Goal: Task Accomplishment & Management: Use online tool/utility

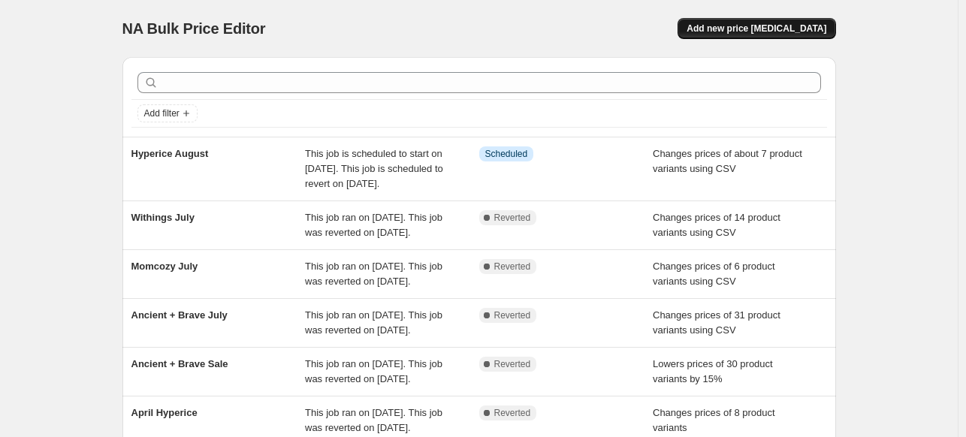
click at [766, 33] on span "Add new price change job" at bounding box center [757, 29] width 140 height 12
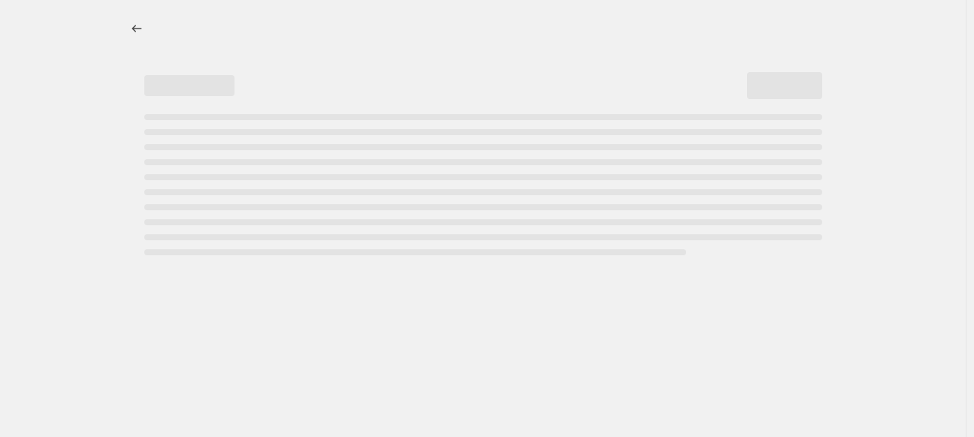
select select "percentage"
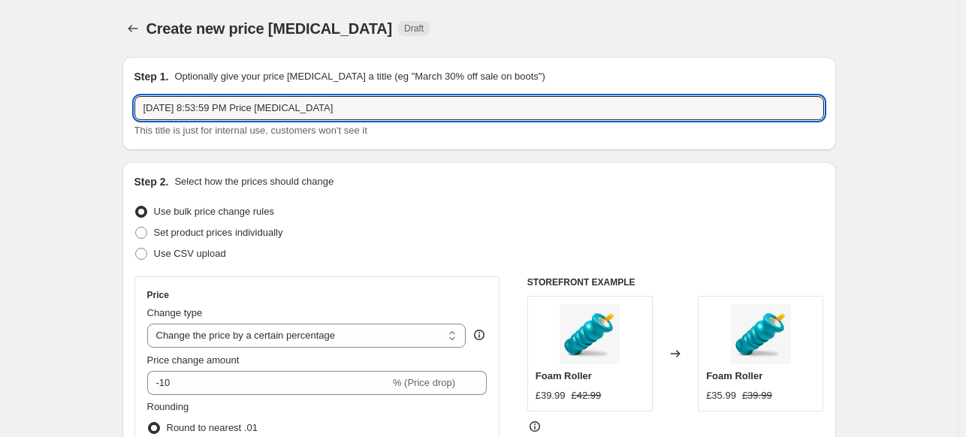
drag, startPoint x: 331, startPoint y: 109, endPoint x: 130, endPoint y: 86, distance: 202.7
click at [130, 86] on div "Step 1. Optionally give your price change job a title (eg "March 30% off sale o…" at bounding box center [479, 103] width 714 height 93
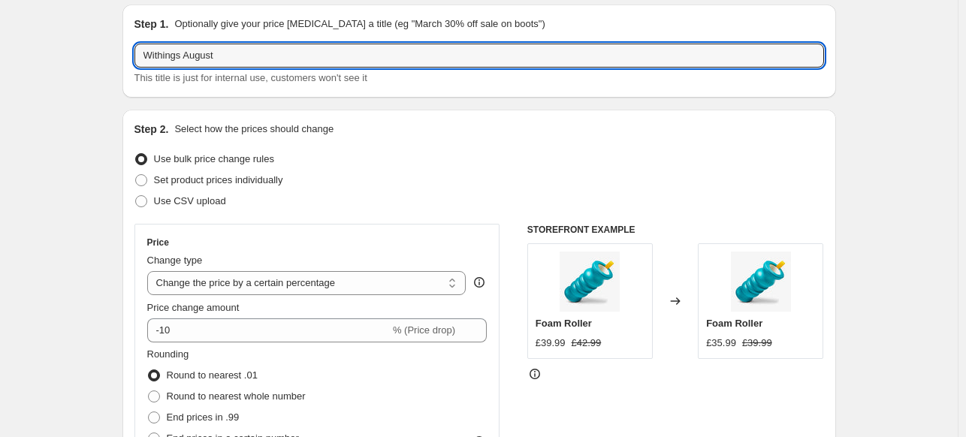
scroll to position [75, 0]
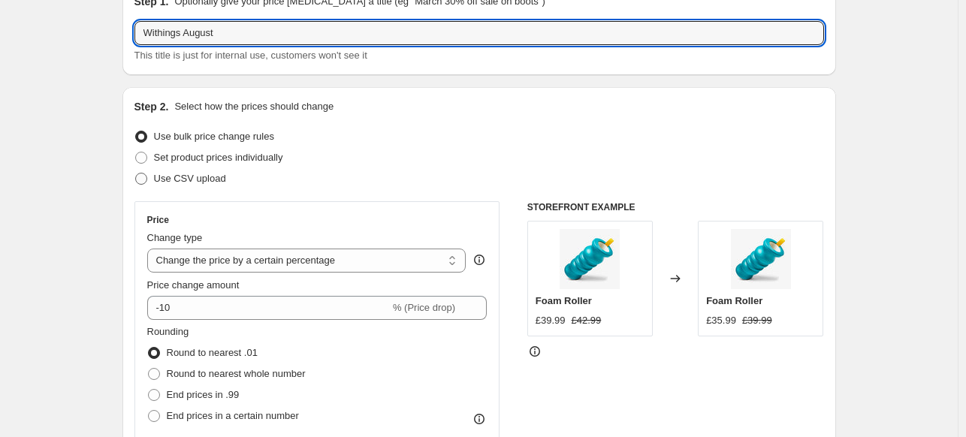
type input "Withings August"
click at [189, 183] on span "Use CSV upload" at bounding box center [190, 178] width 72 height 11
click at [136, 174] on input "Use CSV upload" at bounding box center [135, 173] width 1 height 1
radio input "true"
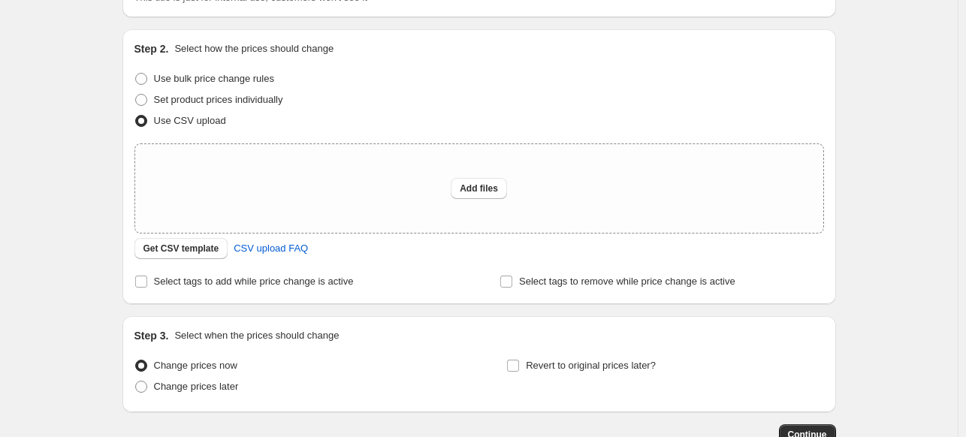
scroll to position [225, 0]
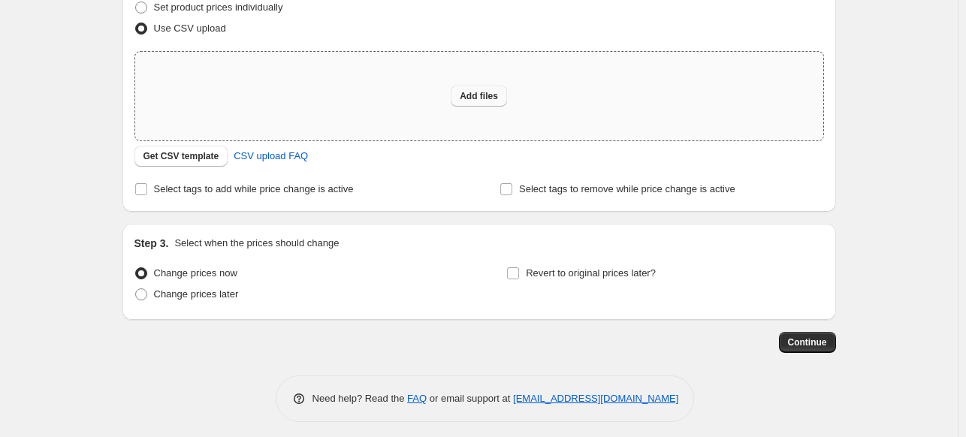
click at [483, 98] on span "Add files" at bounding box center [479, 96] width 38 height 12
type input "C:\fakepath\Withings August.csv"
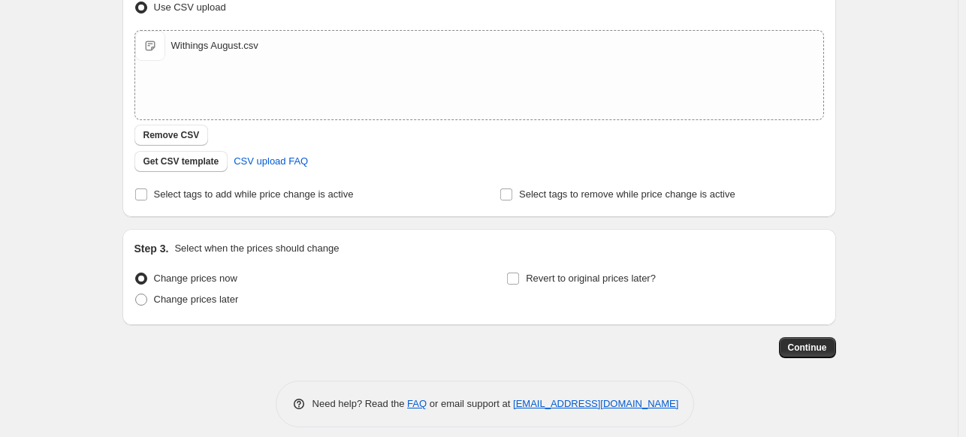
scroll to position [259, 0]
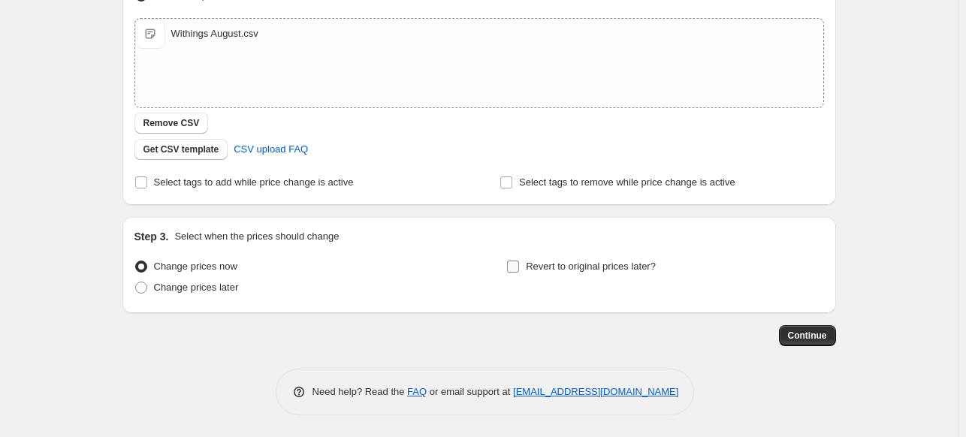
click at [590, 266] on span "Revert to original prices later?" at bounding box center [591, 266] width 130 height 11
click at [519, 266] on input "Revert to original prices later?" at bounding box center [513, 267] width 12 height 12
checkbox input "true"
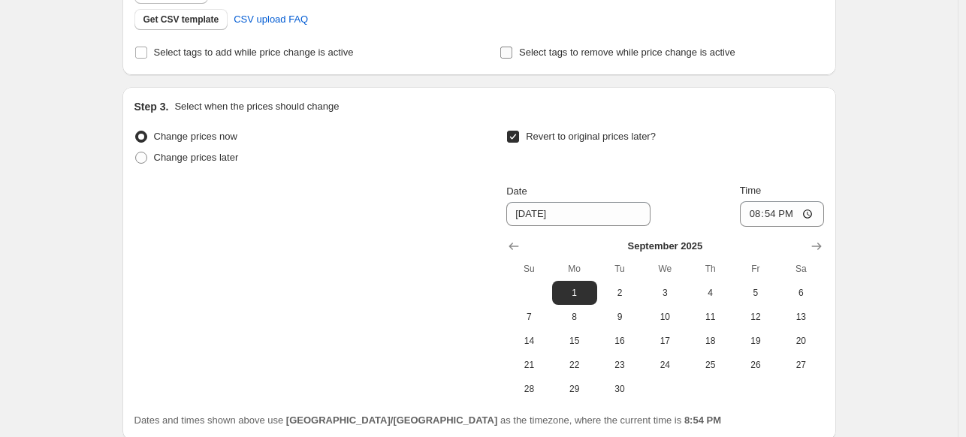
scroll to position [516, 0]
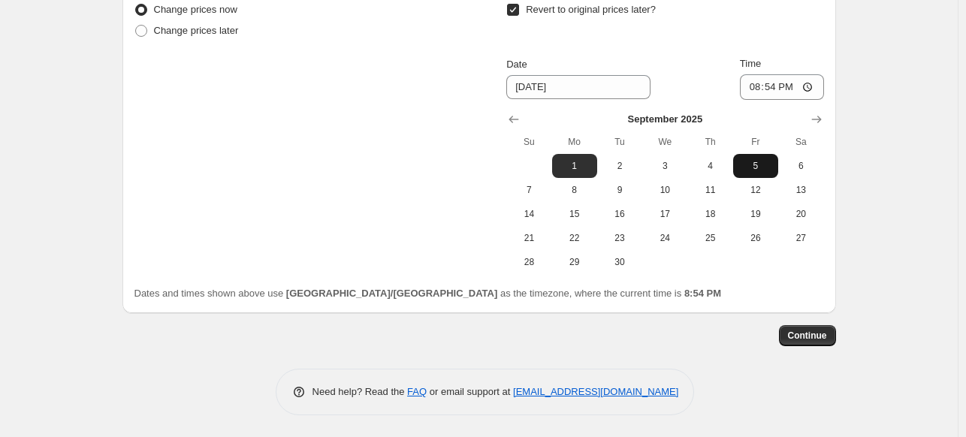
click at [770, 170] on span "5" at bounding box center [755, 166] width 33 height 12
type input "9/5/2025"
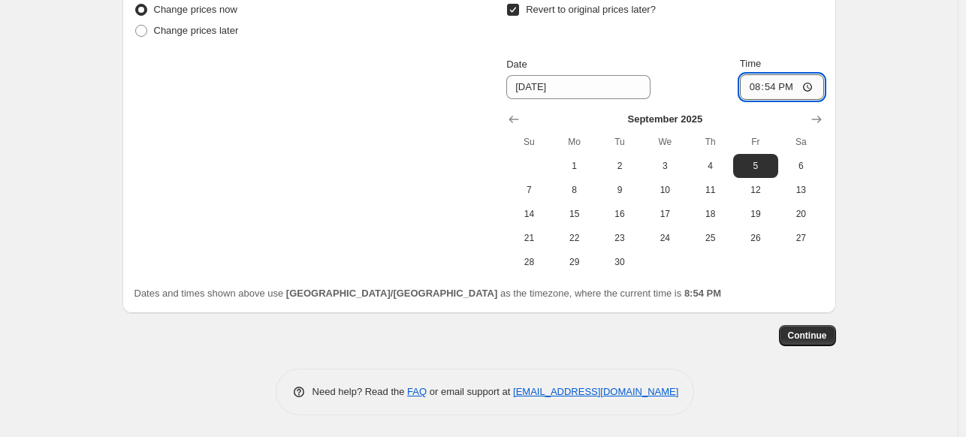
click at [758, 87] on input "20:54" at bounding box center [782, 87] width 84 height 26
click at [776, 84] on input "19:00" at bounding box center [782, 87] width 84 height 26
type input "07:08"
click at [823, 337] on span "Continue" at bounding box center [807, 336] width 39 height 12
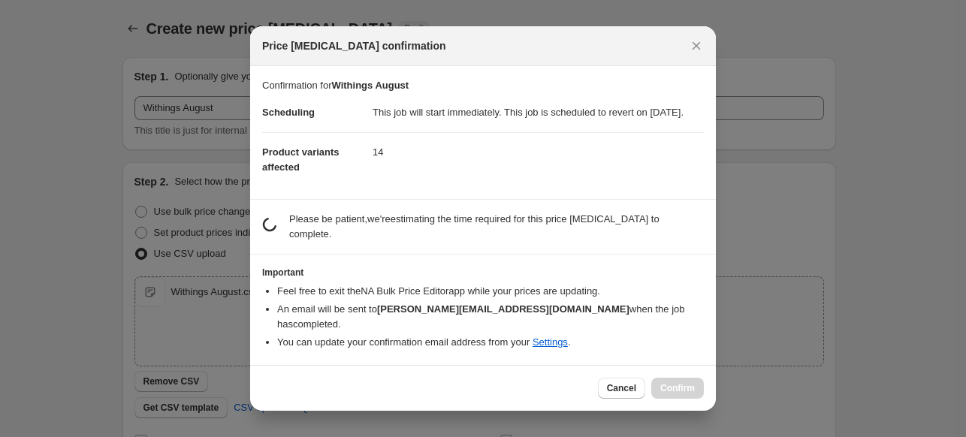
scroll to position [0, 0]
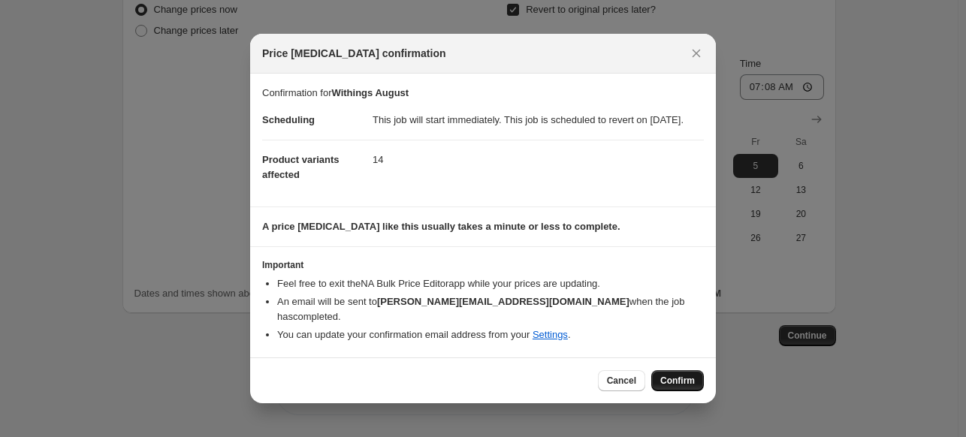
click at [682, 372] on button "Confirm" at bounding box center [678, 380] width 53 height 21
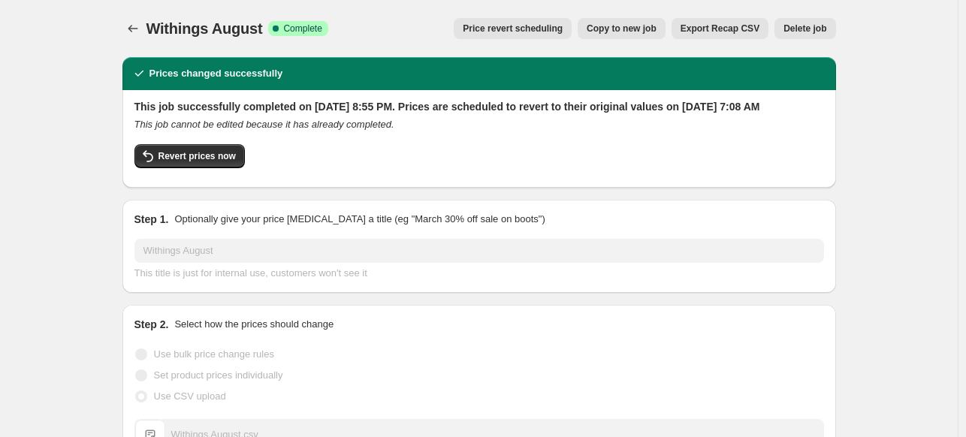
click at [187, 32] on span "Withings August" at bounding box center [205, 28] width 116 height 17
